Goal: Information Seeking & Learning: Learn about a topic

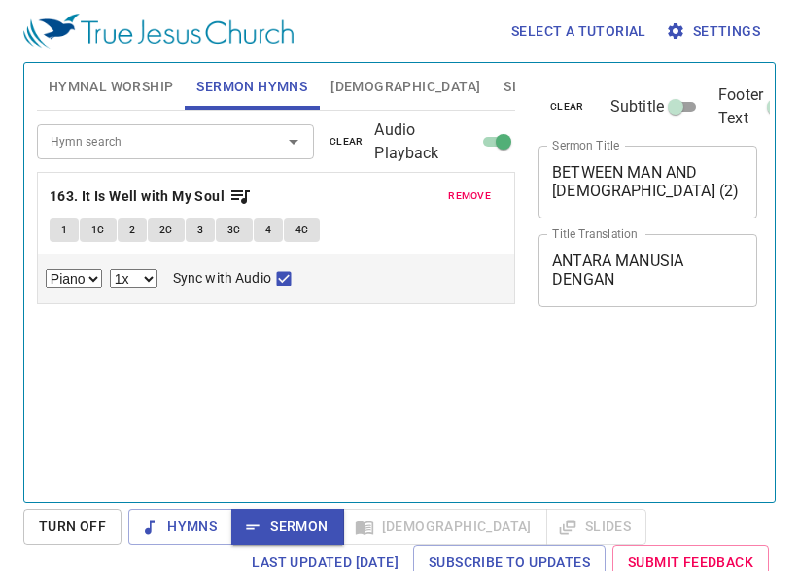
select select "1"
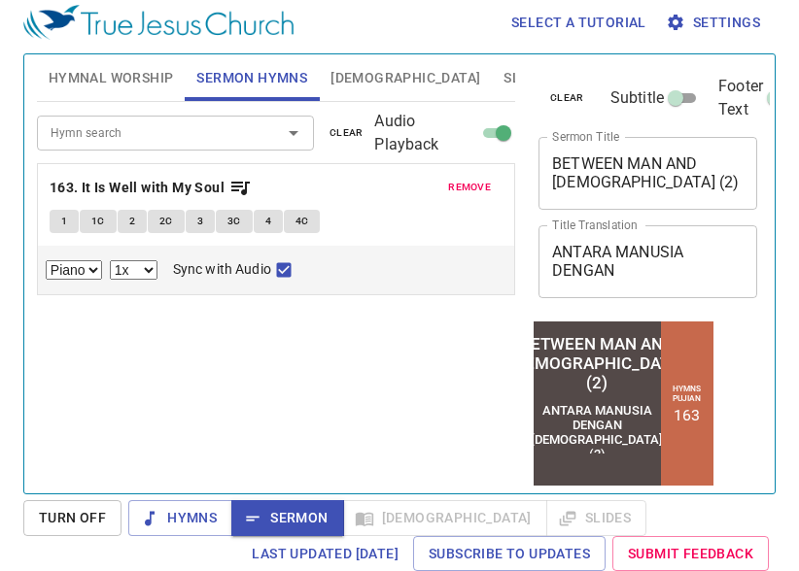
scroll to position [9, 0]
click at [116, 62] on button "Hymnal Worship" at bounding box center [111, 77] width 149 height 47
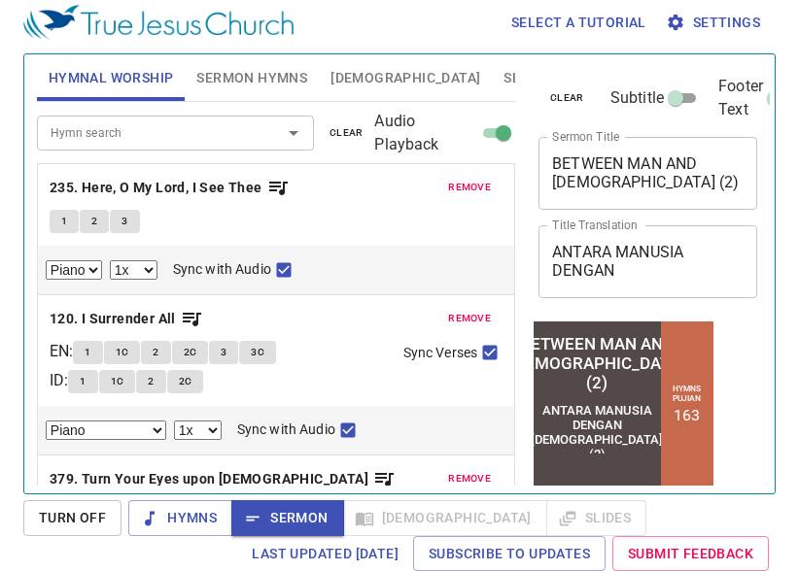
click at [448, 185] on span "remove" at bounding box center [469, 187] width 43 height 17
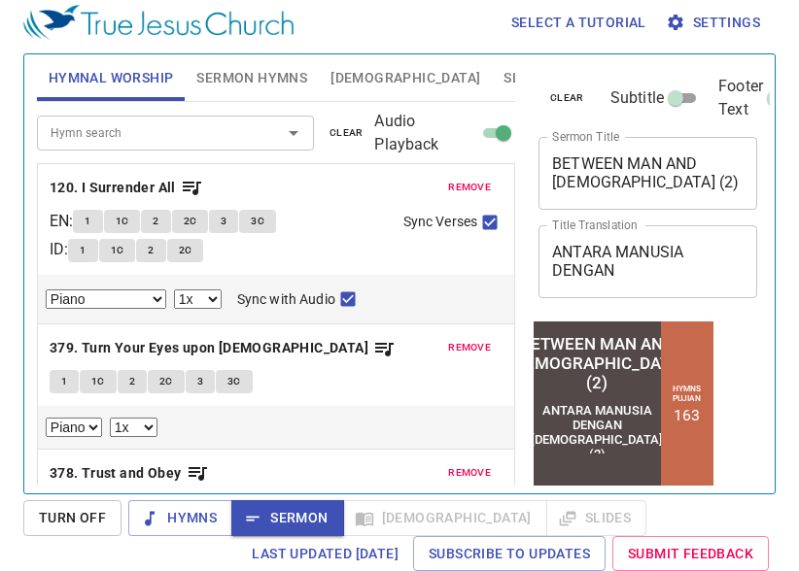
click at [448, 185] on span "remove" at bounding box center [469, 187] width 43 height 17
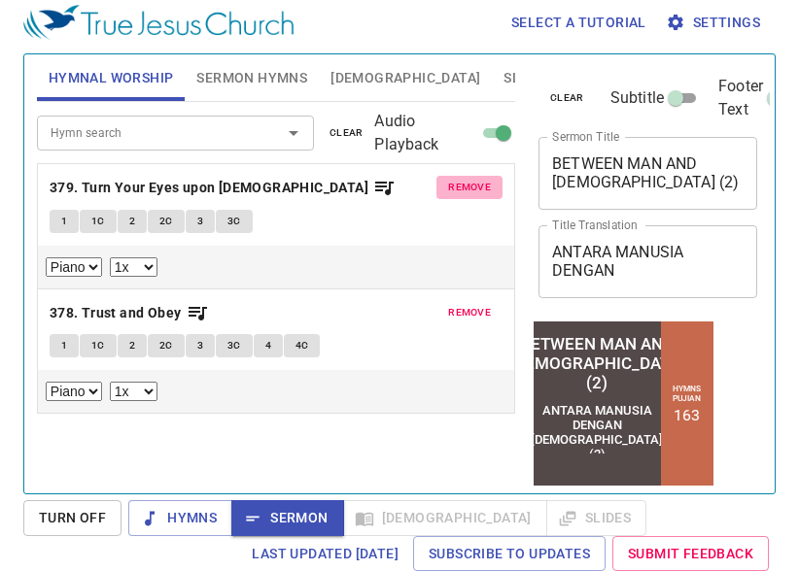
click at [441, 185] on button "remove" at bounding box center [469, 187] width 66 height 23
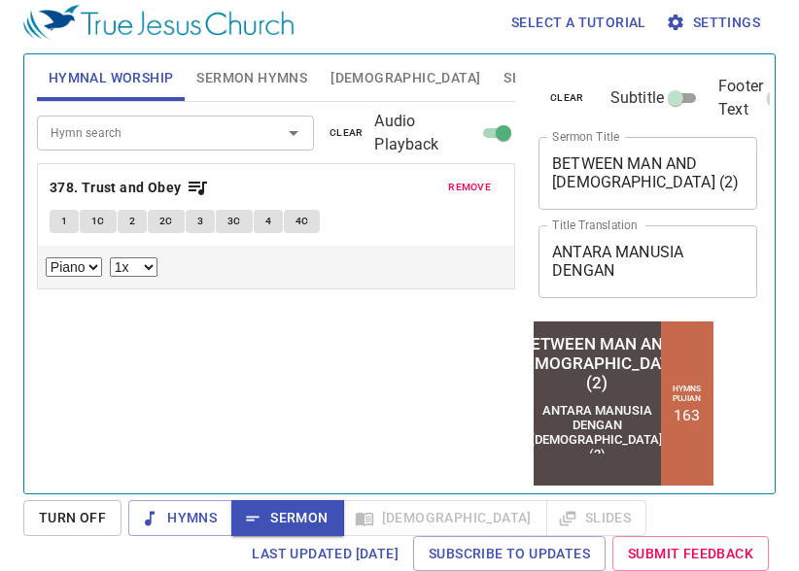
click at [447, 185] on button "remove" at bounding box center [469, 187] width 66 height 23
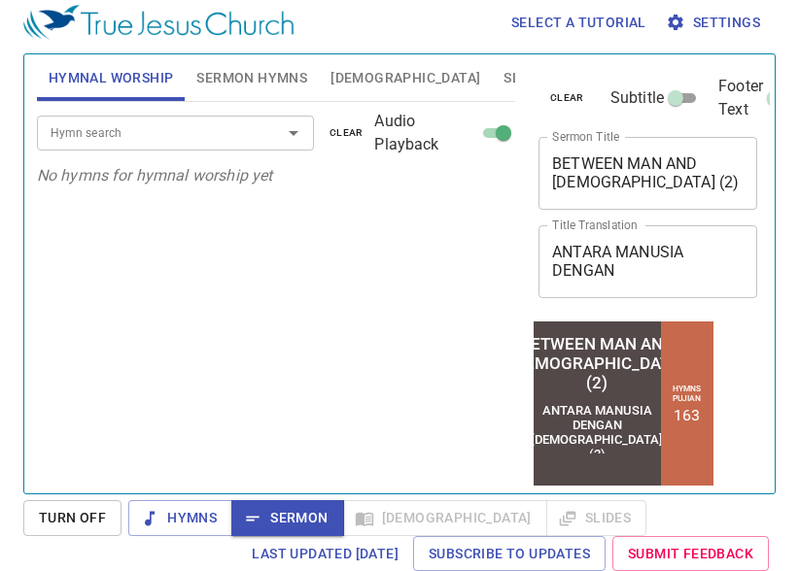
click at [111, 136] on input "Hymn search" at bounding box center [147, 132] width 208 height 22
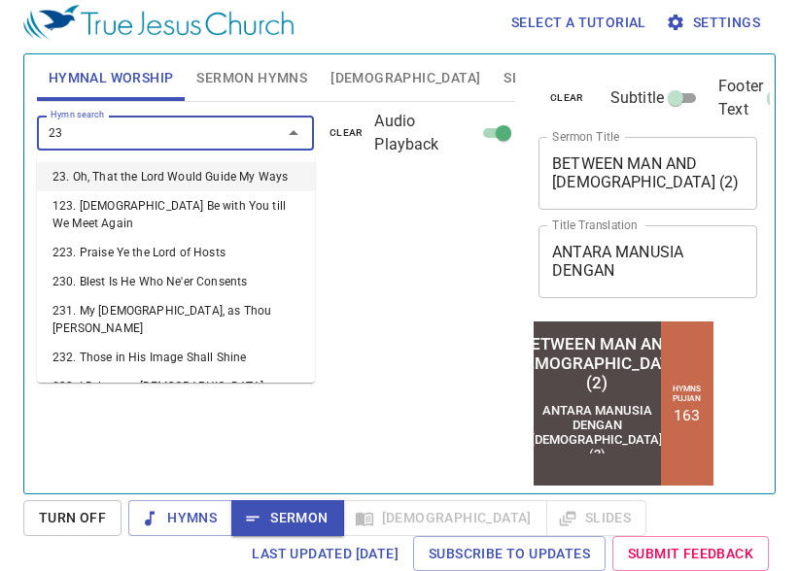
type input "239"
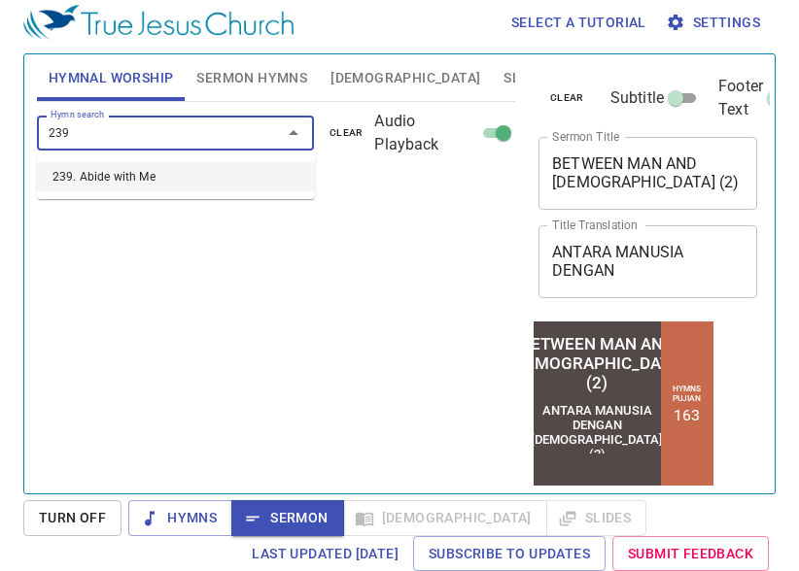
click at [147, 184] on li "239. Abide with Me" at bounding box center [176, 176] width 278 height 29
select select "1"
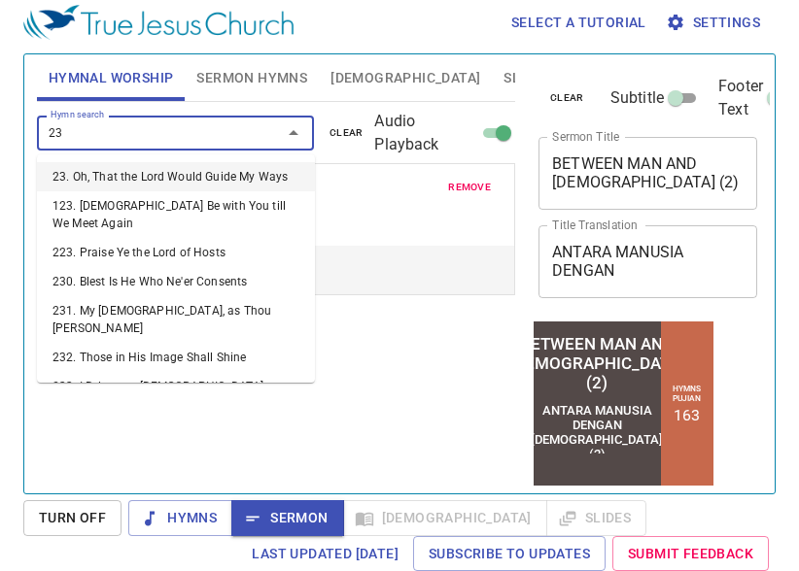
type input "238"
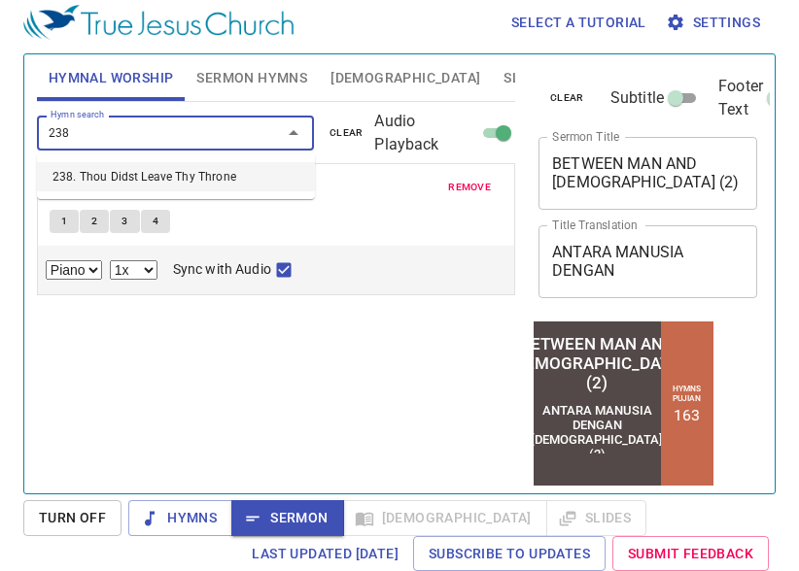
click at [143, 168] on li "238. Thou Didst Leave Thy Throne" at bounding box center [176, 176] width 278 height 29
select select "1"
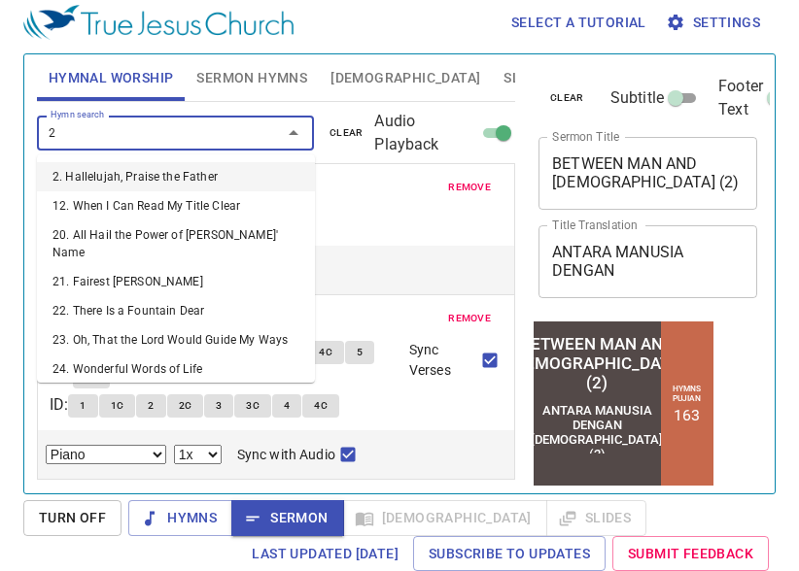
type input "21"
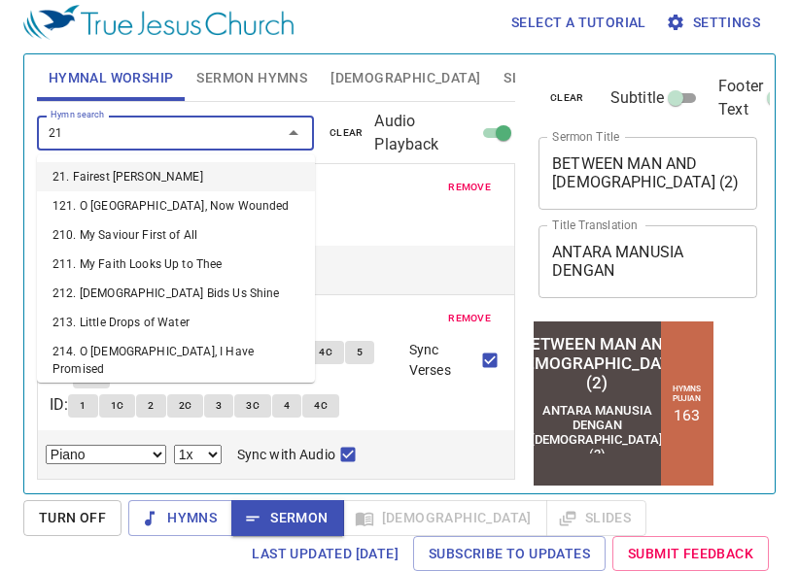
click at [120, 176] on li "21. Fairest [PERSON_NAME]" at bounding box center [176, 176] width 278 height 29
select select "1"
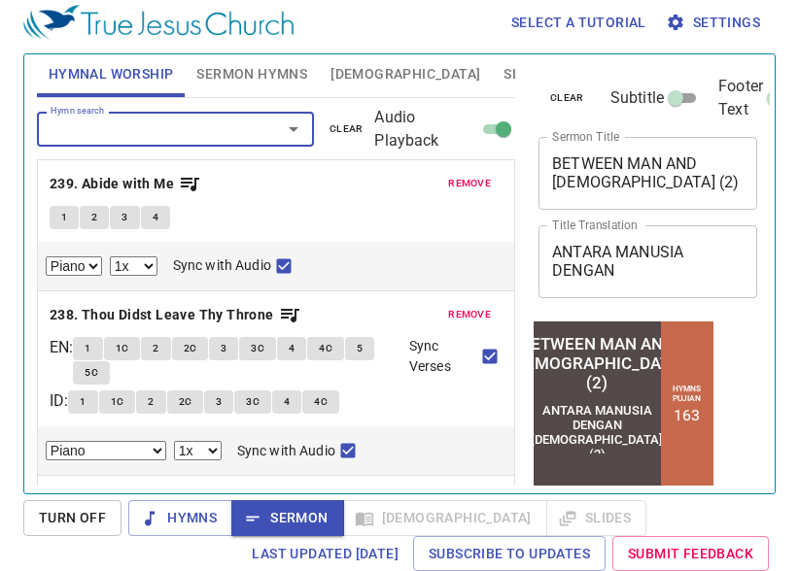
scroll to position [0, 0]
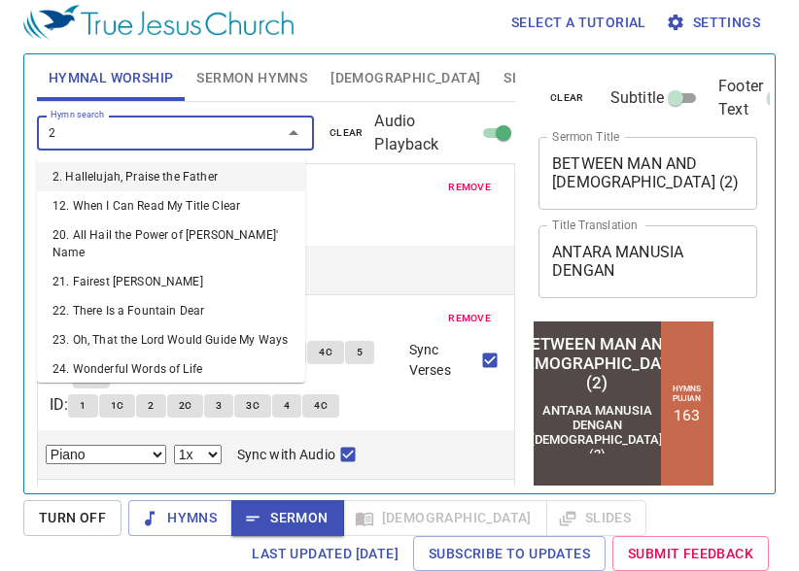
type input "28"
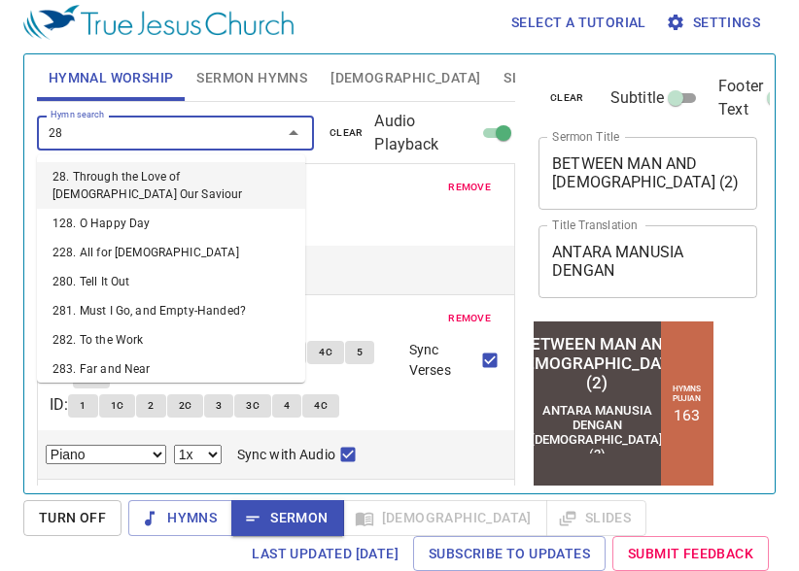
click at [203, 172] on li "28. Through the Love of [DEMOGRAPHIC_DATA] Our Saviour" at bounding box center [171, 185] width 268 height 47
select select "1"
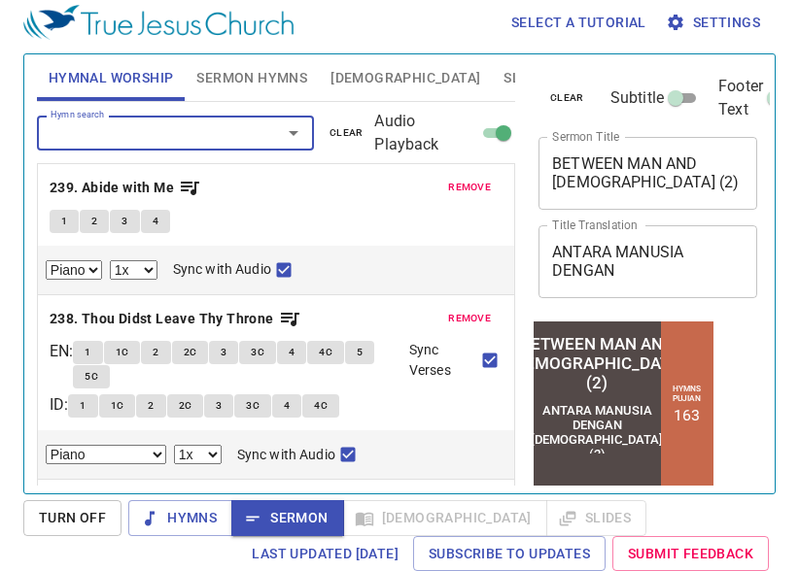
click at [266, 81] on span "Sermon Hymns" at bounding box center [251, 78] width 111 height 24
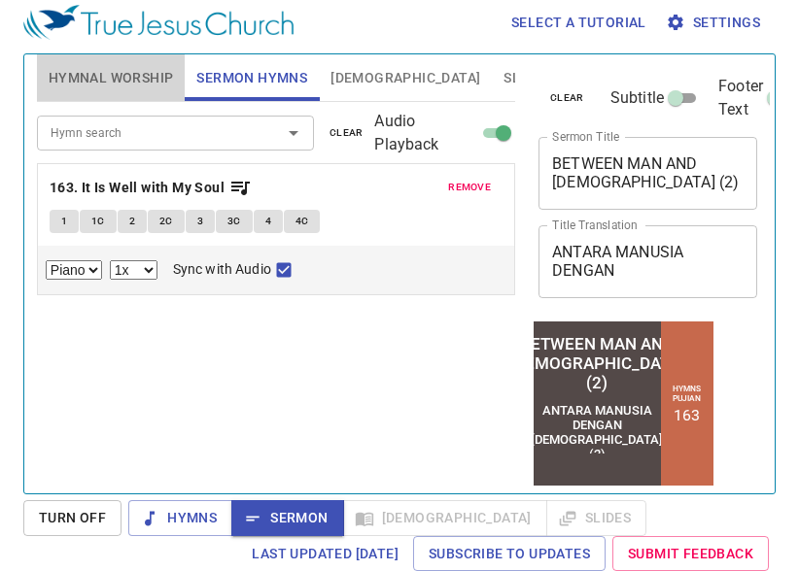
click at [151, 73] on span "Hymnal Worship" at bounding box center [111, 78] width 125 height 24
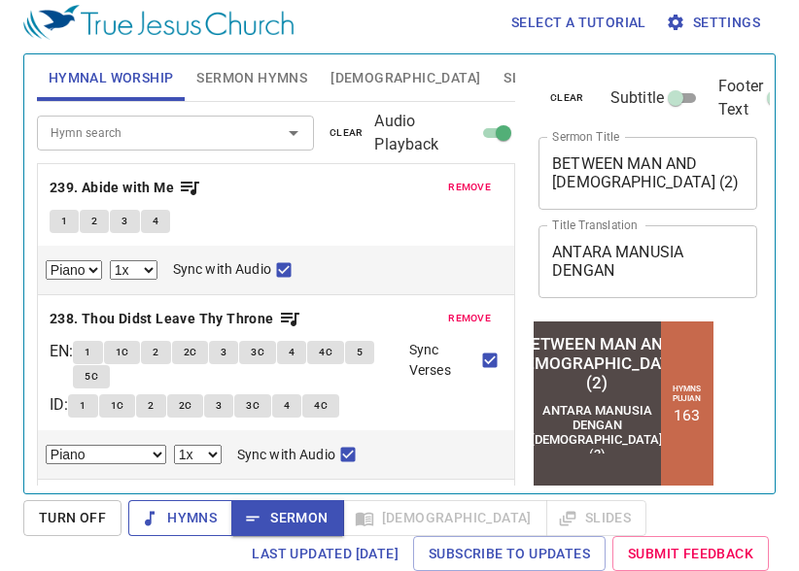
click at [179, 518] on span "Hymns" at bounding box center [180, 518] width 73 height 24
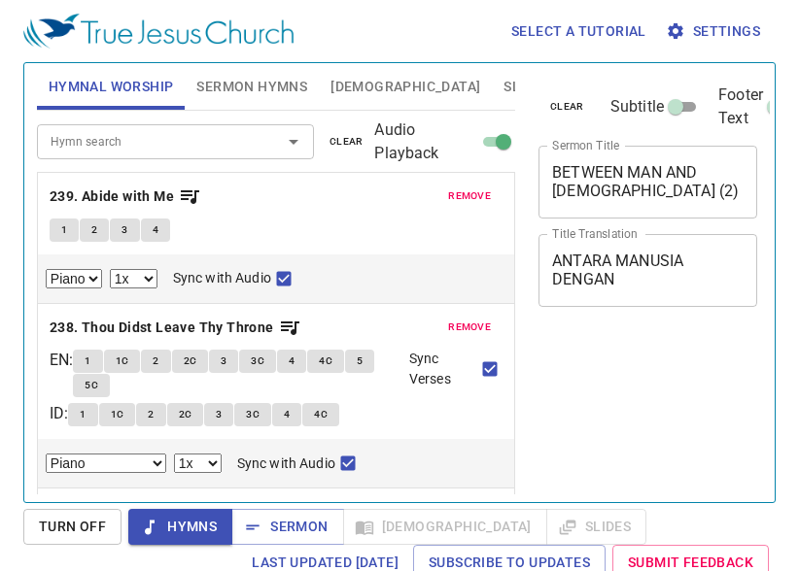
select select "1"
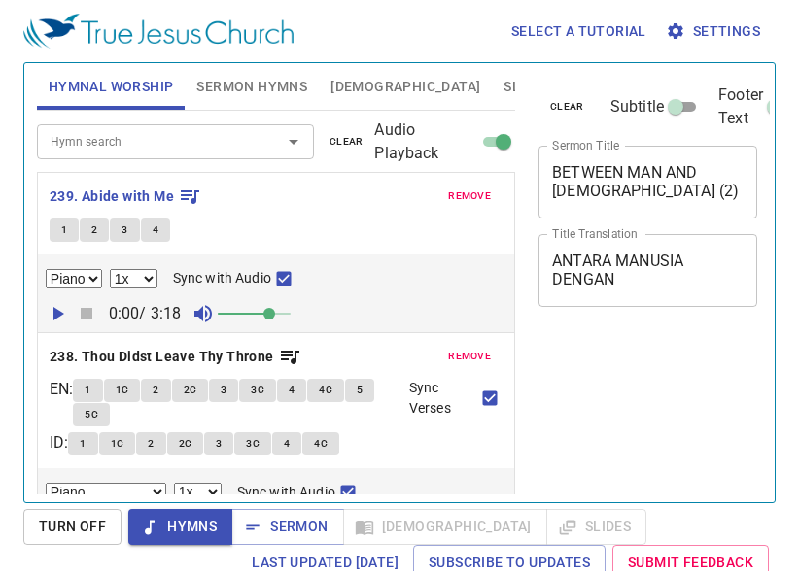
select select "1"
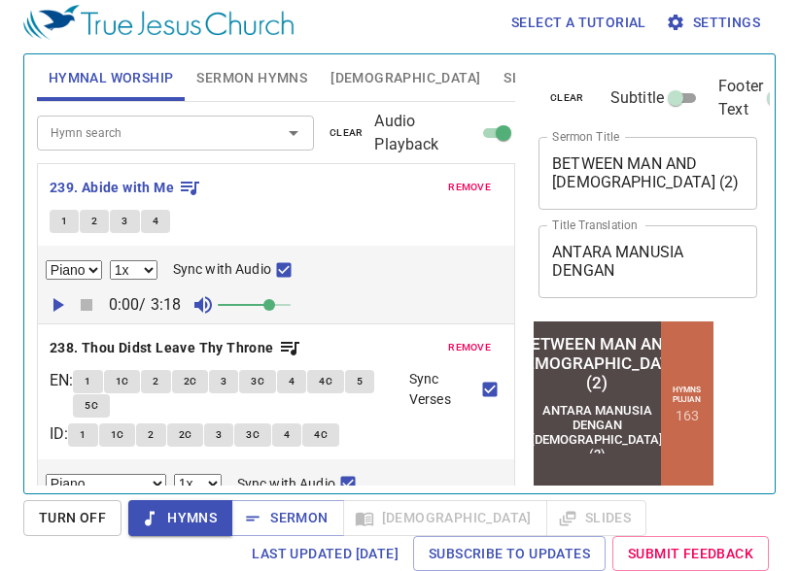
scroll to position [9, 0]
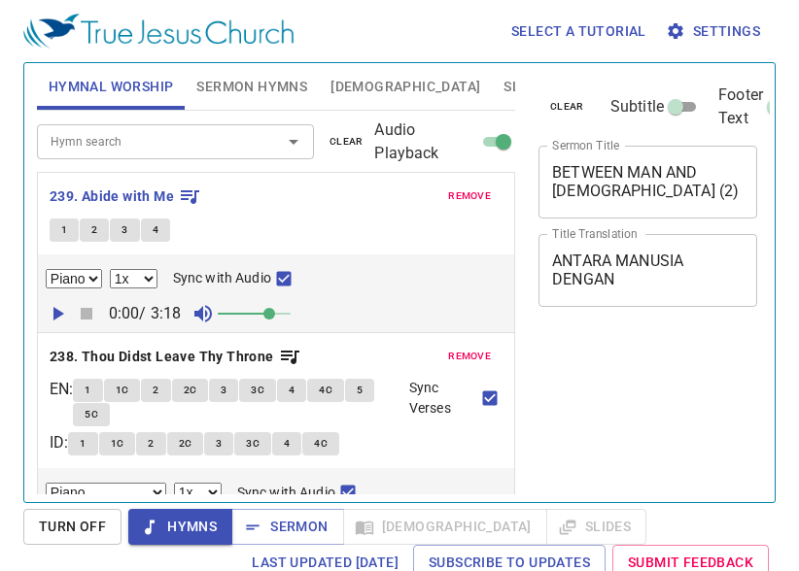
select select "1"
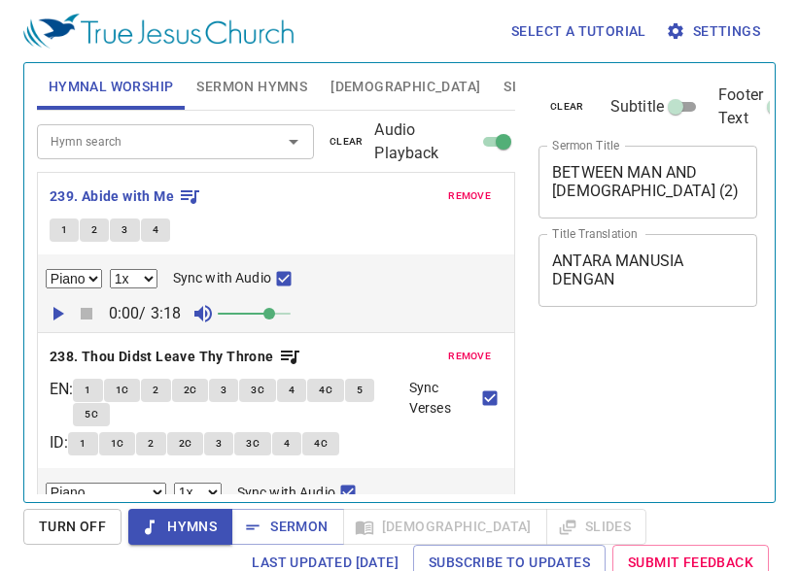
select select "1"
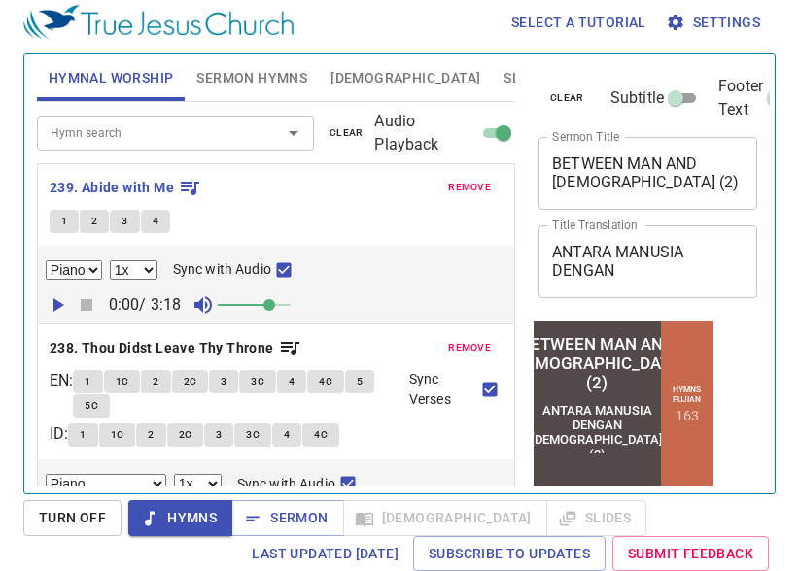
scroll to position [9, 0]
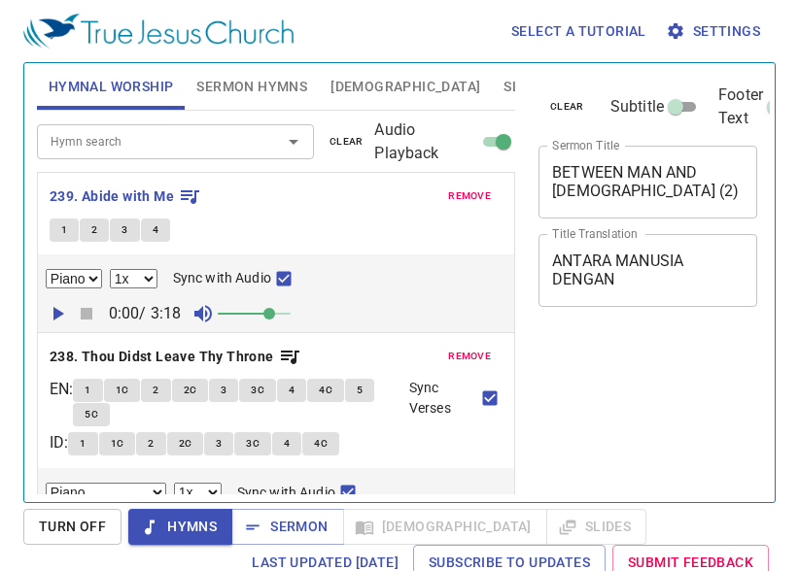
select select "1"
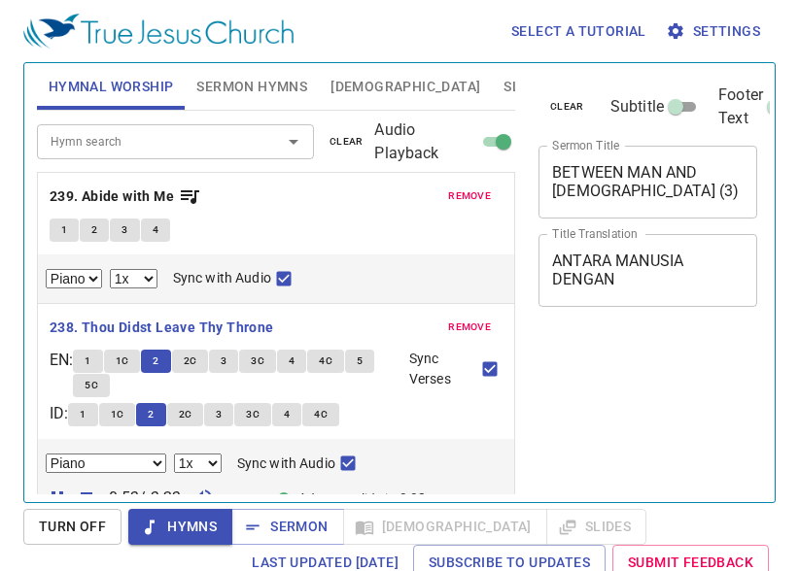
select select "1"
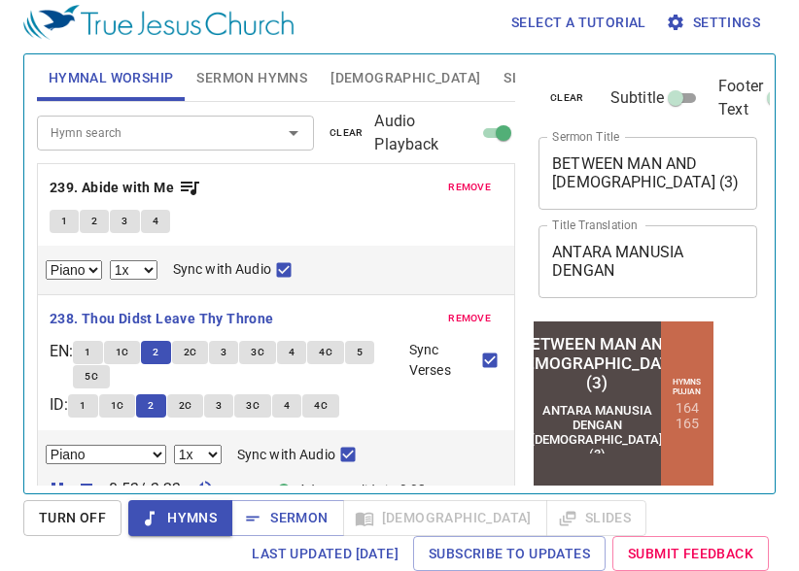
scroll to position [194, 0]
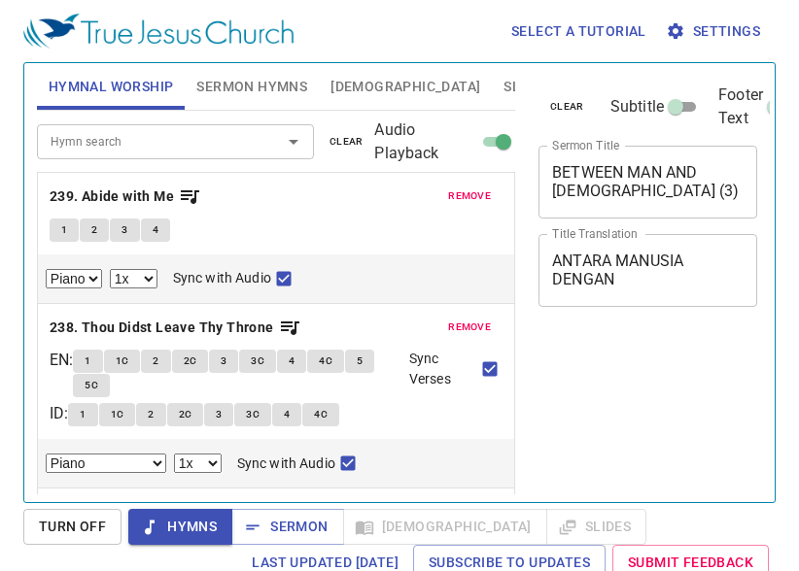
select select "1"
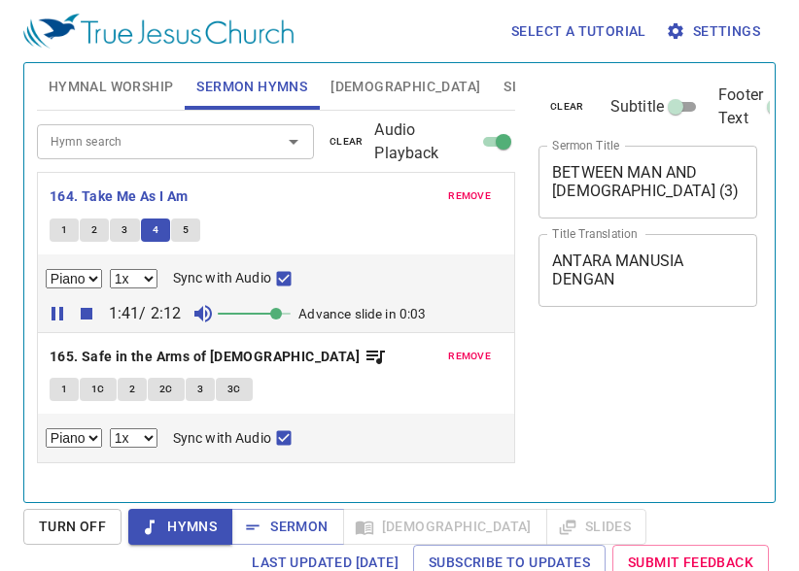
select select "1"
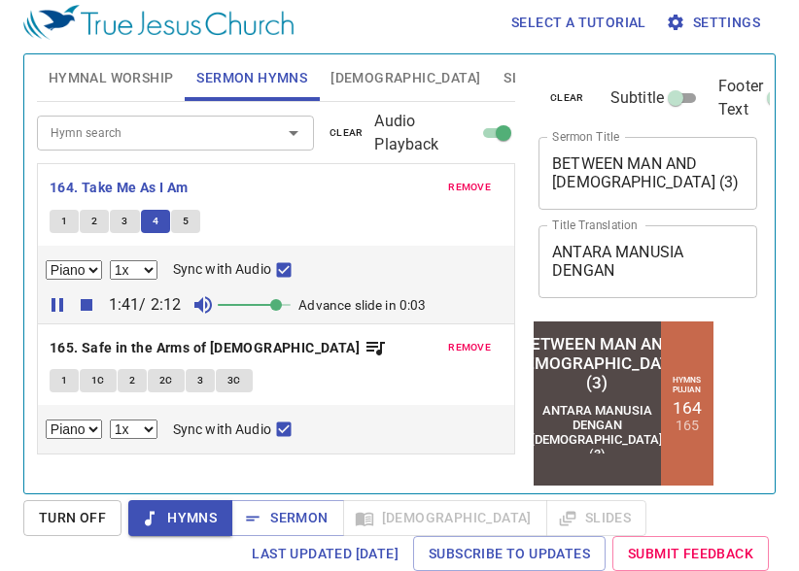
scroll to position [9, 0]
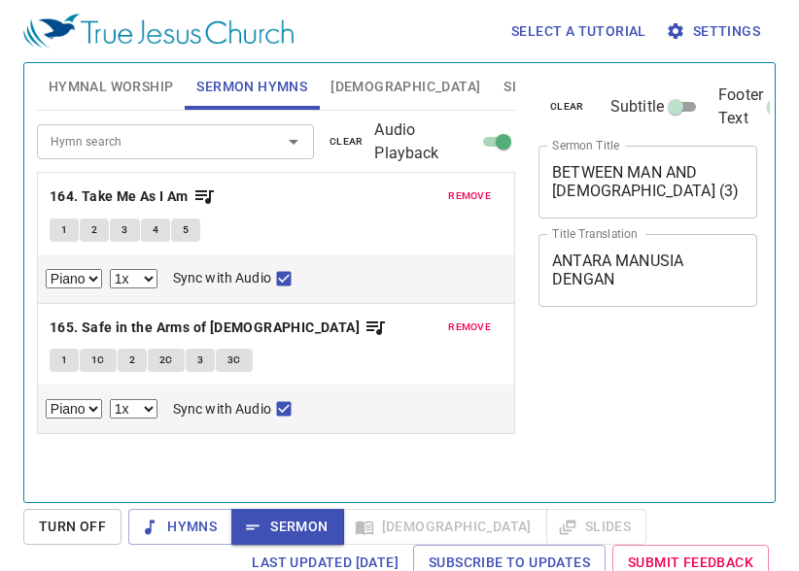
select select "1"
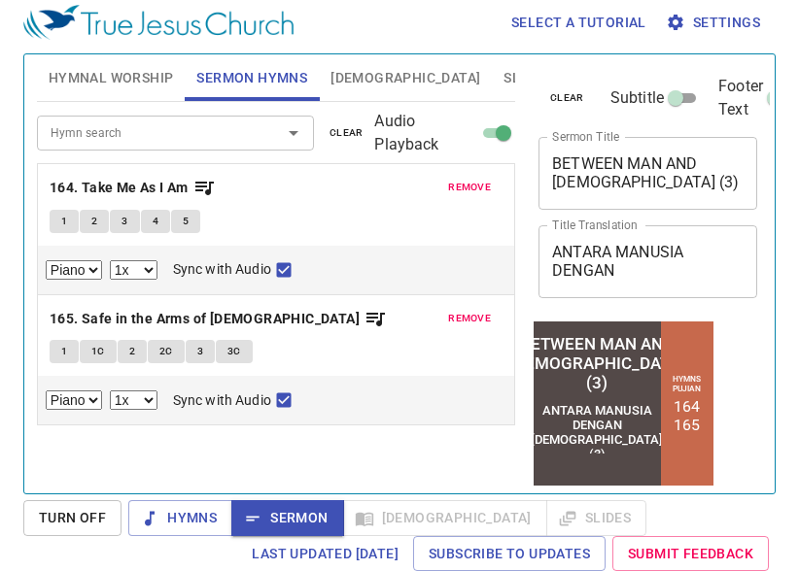
scroll to position [9, 0]
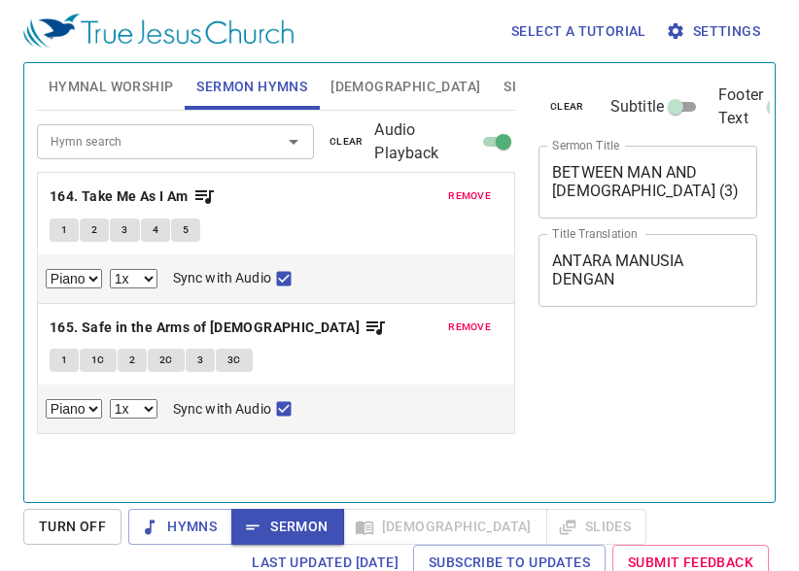
select select "1"
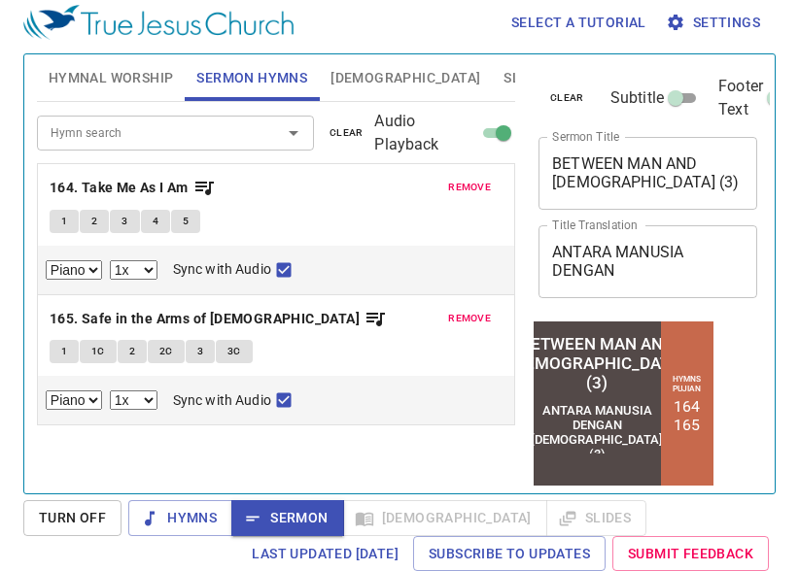
scroll to position [9, 0]
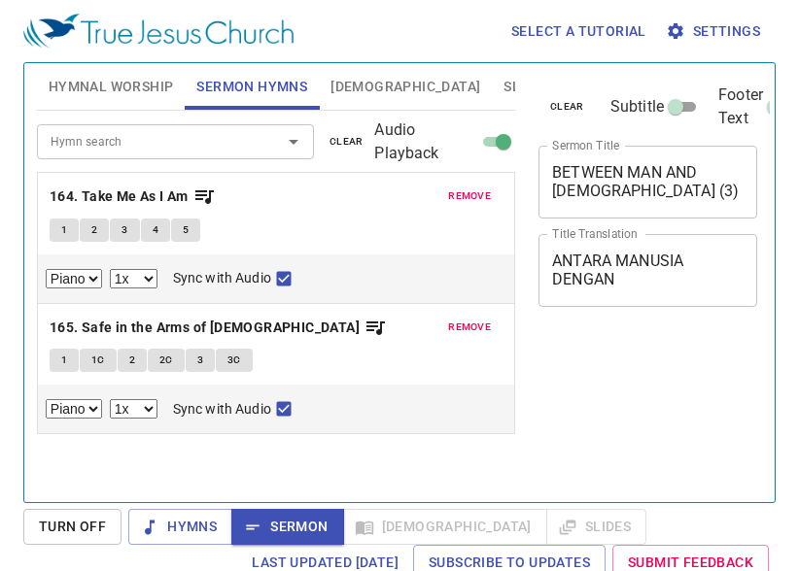
select select "1"
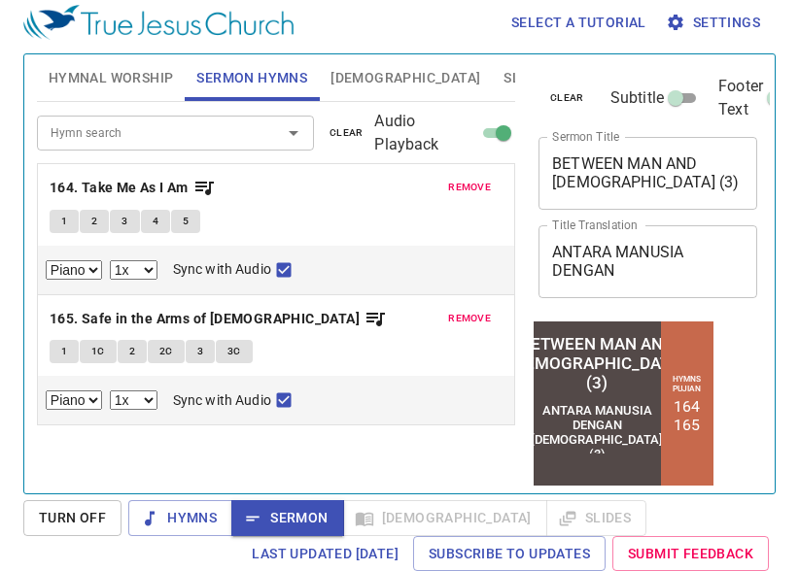
scroll to position [9, 0]
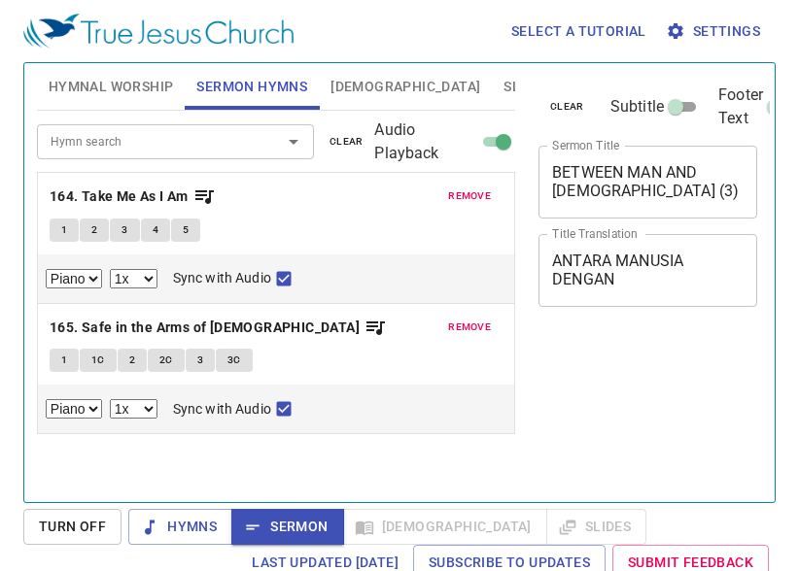
select select "1"
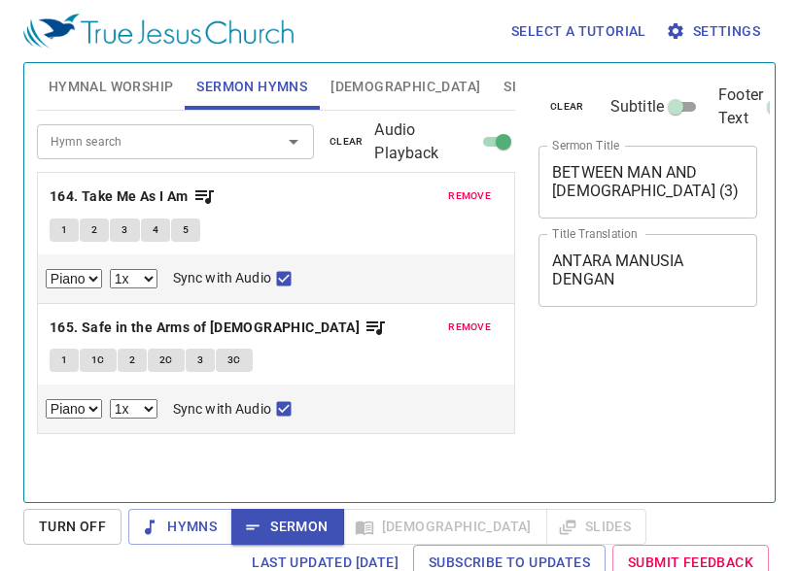
scroll to position [9, 0]
select select "1"
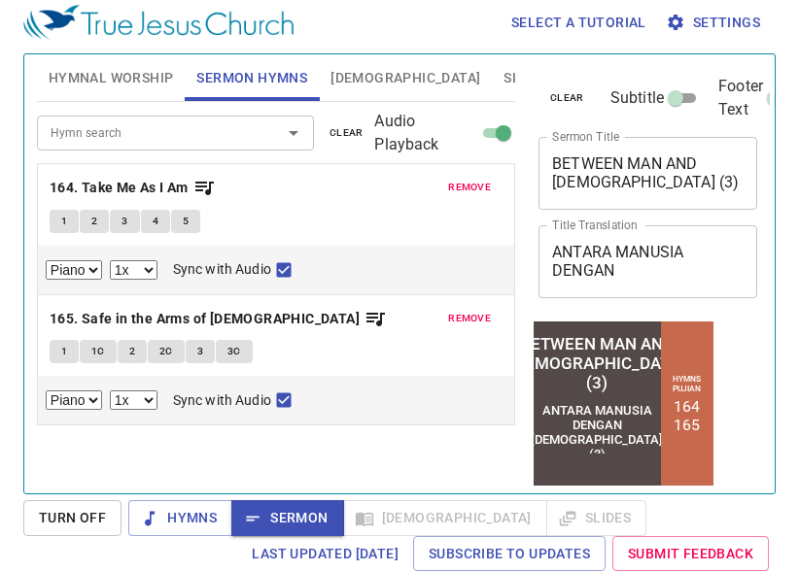
scroll to position [9, 0]
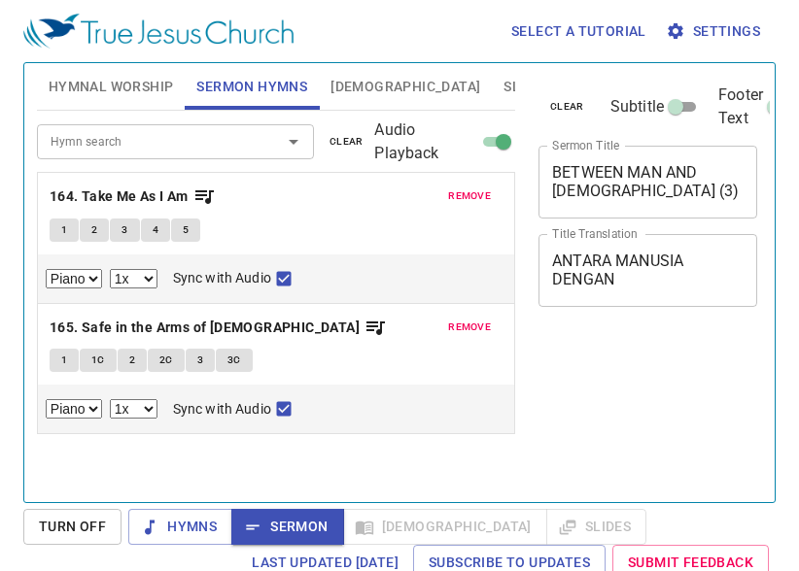
select select "1"
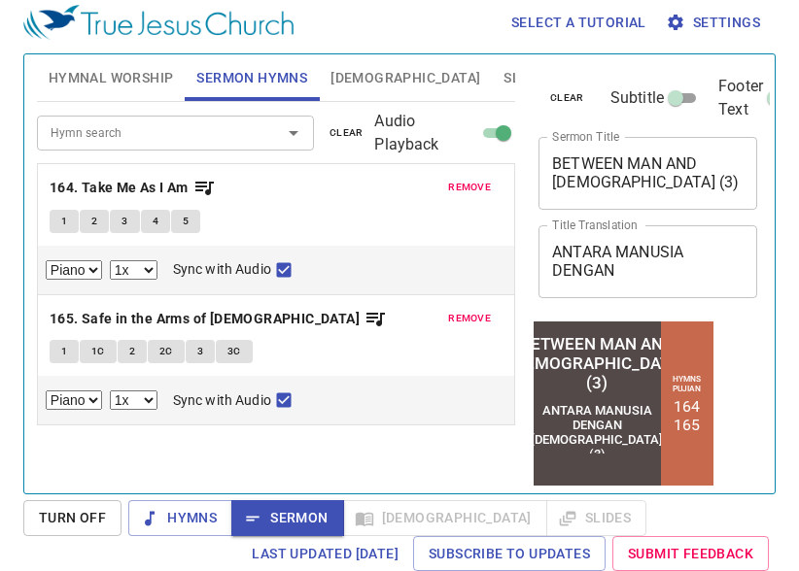
scroll to position [9, 0]
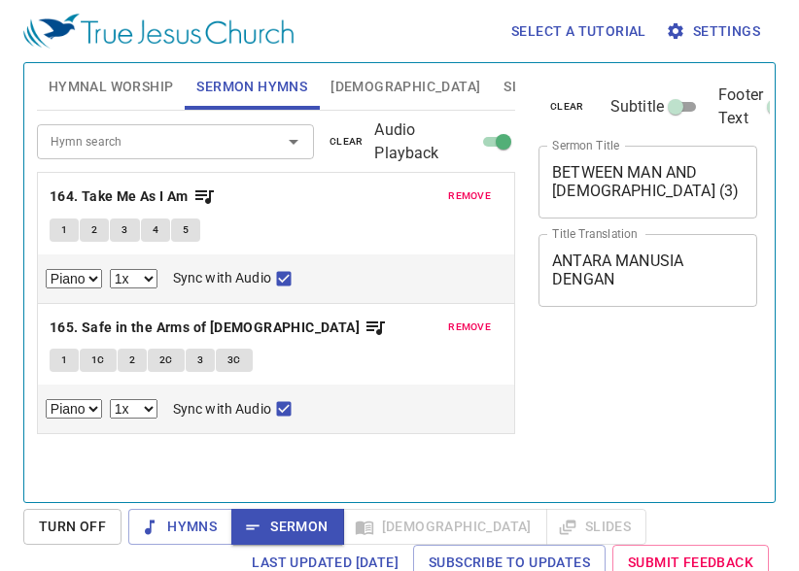
select select "1"
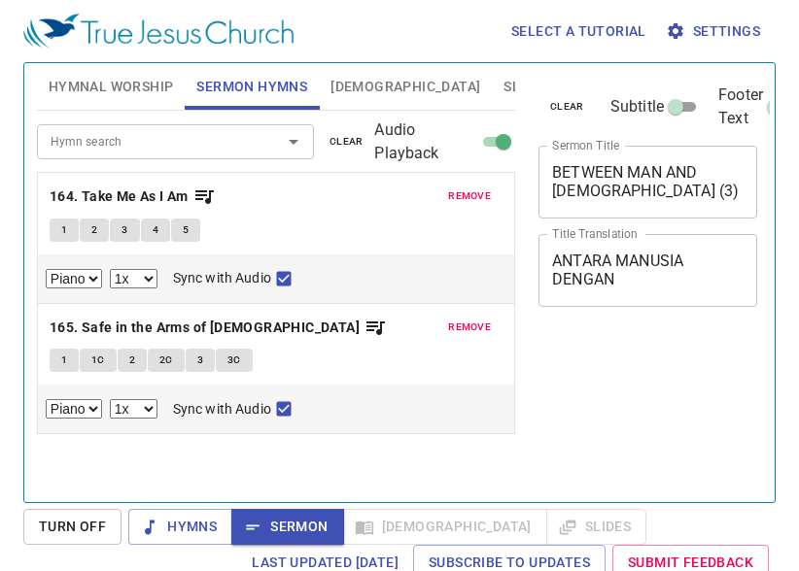
scroll to position [9, 0]
select select "1"
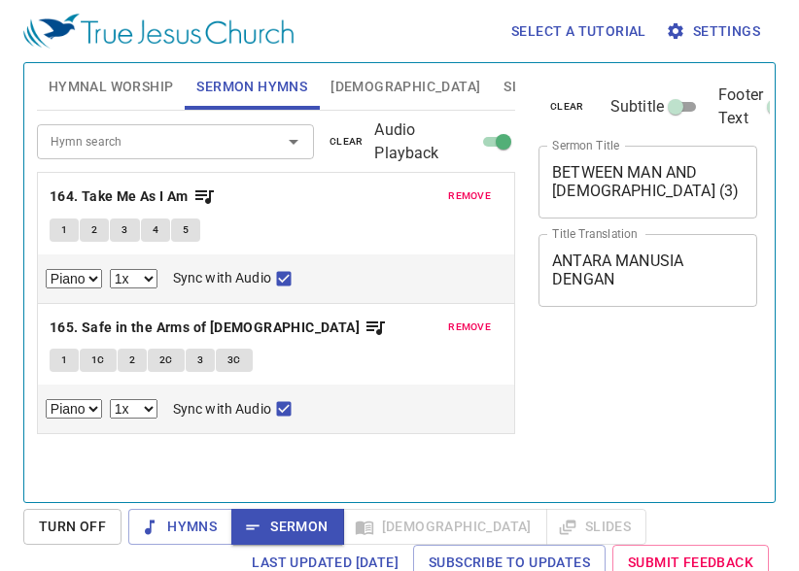
select select "1"
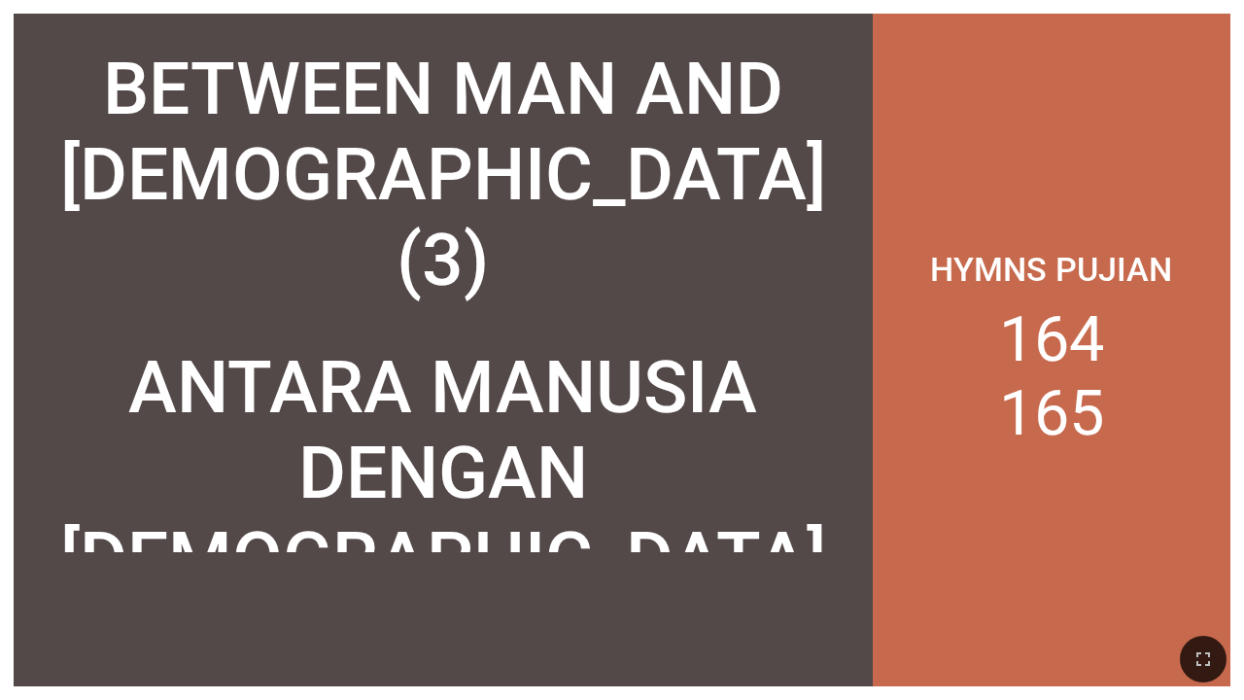
click at [404, 410] on div "ANTARA MANUSIA DENGAN [DEMOGRAPHIC_DATA] (3)" at bounding box center [442, 515] width 831 height 342
click at [702, 494] on div "ANTARA MANUSIA DENGAN [DEMOGRAPHIC_DATA] (3)" at bounding box center [442, 515] width 831 height 342
